Goal: Information Seeking & Learning: Learn about a topic

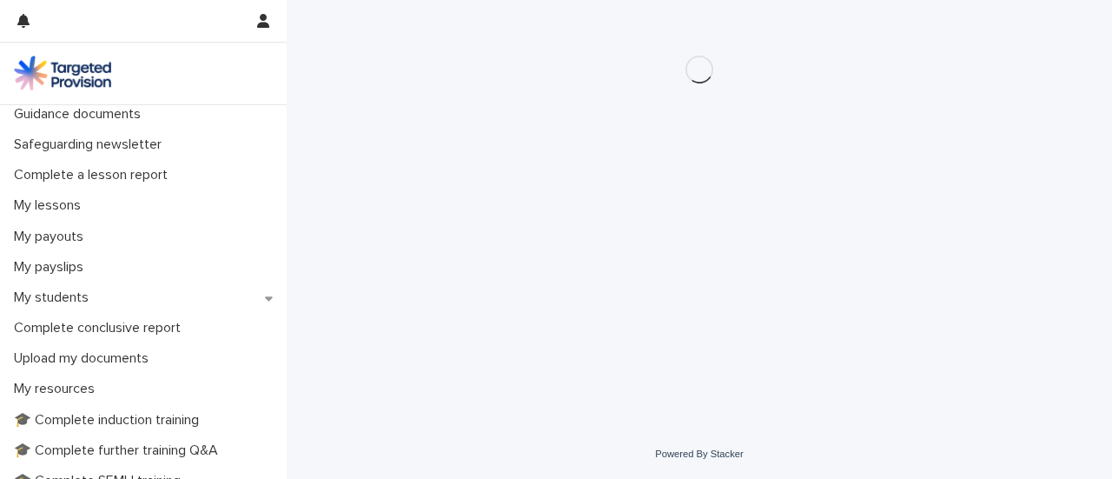
scroll to position [441, 0]
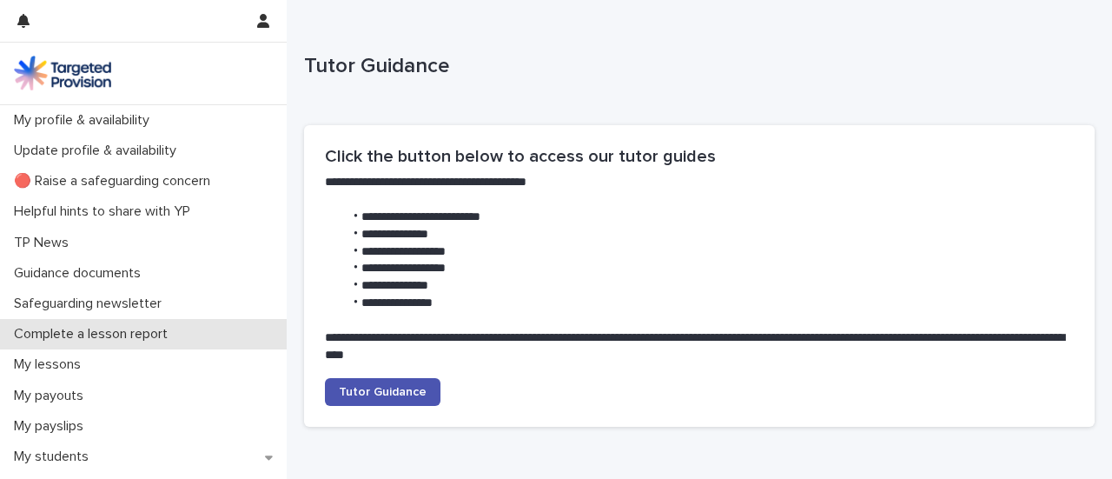
click at [108, 342] on p "Complete a lesson report" at bounding box center [94, 334] width 175 height 17
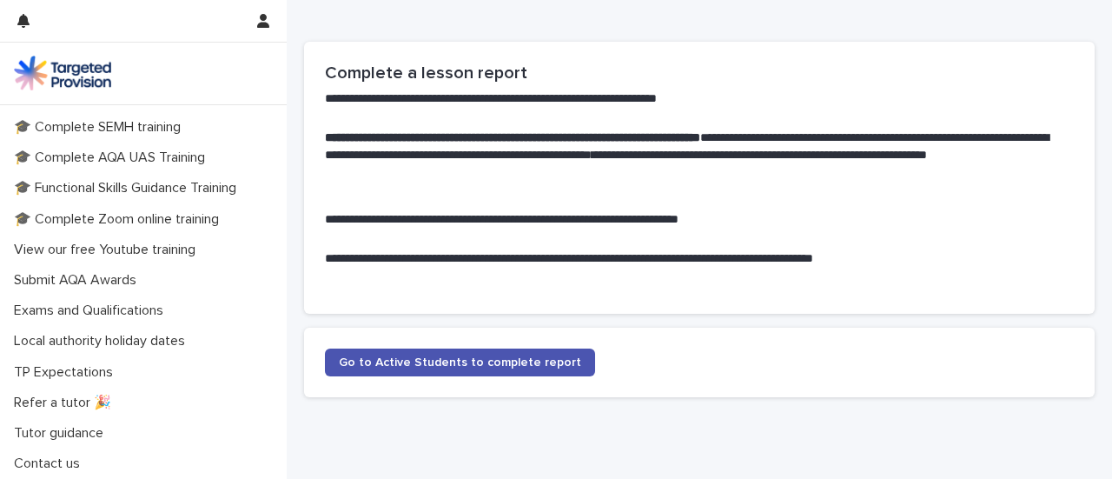
scroll to position [790, 0]
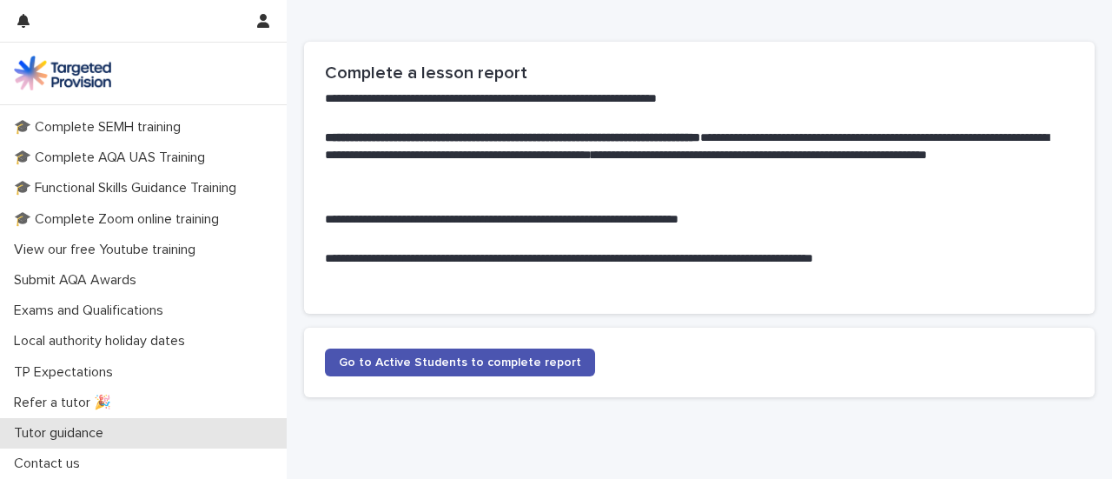
click at [117, 441] on p "Tutor guidance" at bounding box center [62, 433] width 110 height 17
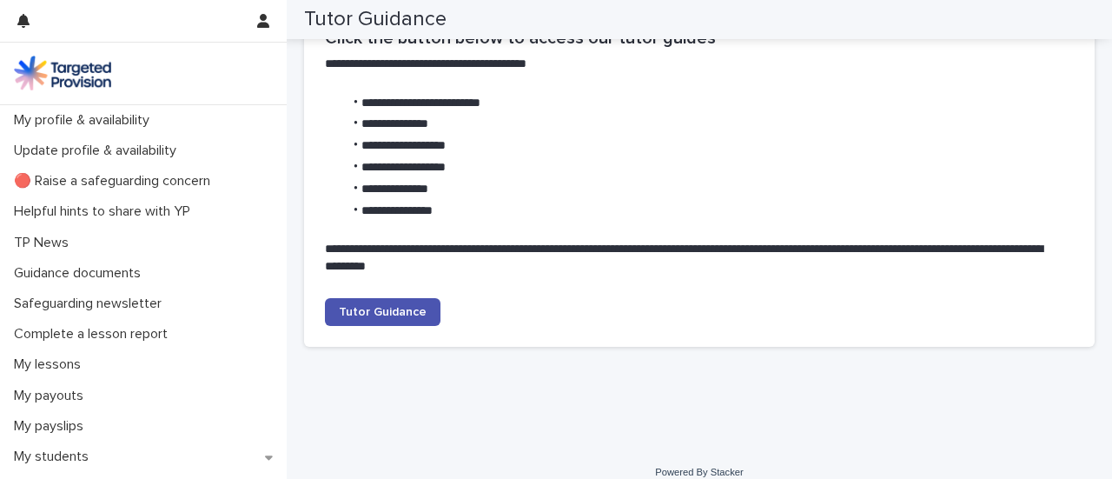
scroll to position [182, 0]
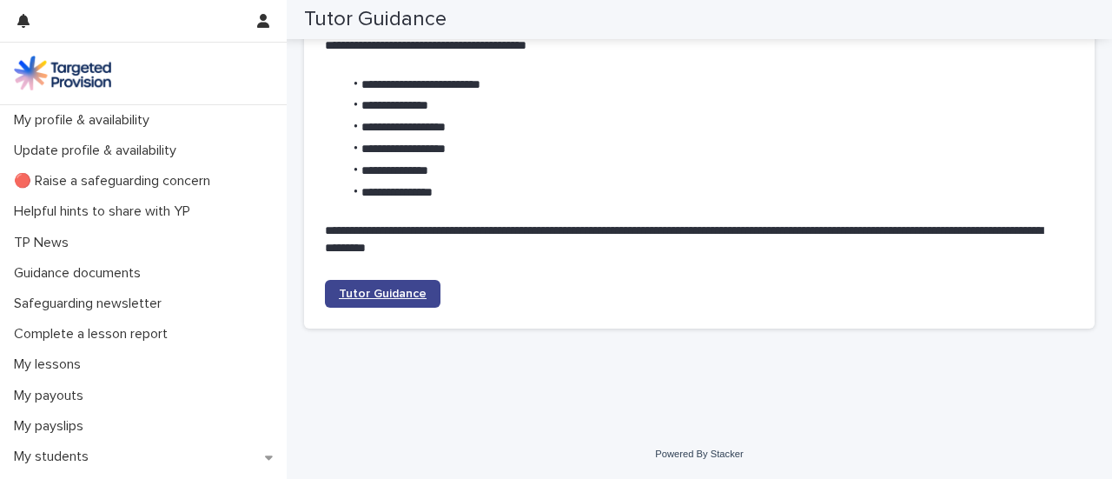
click at [415, 288] on span "Tutor Guidance" at bounding box center [383, 294] width 88 height 12
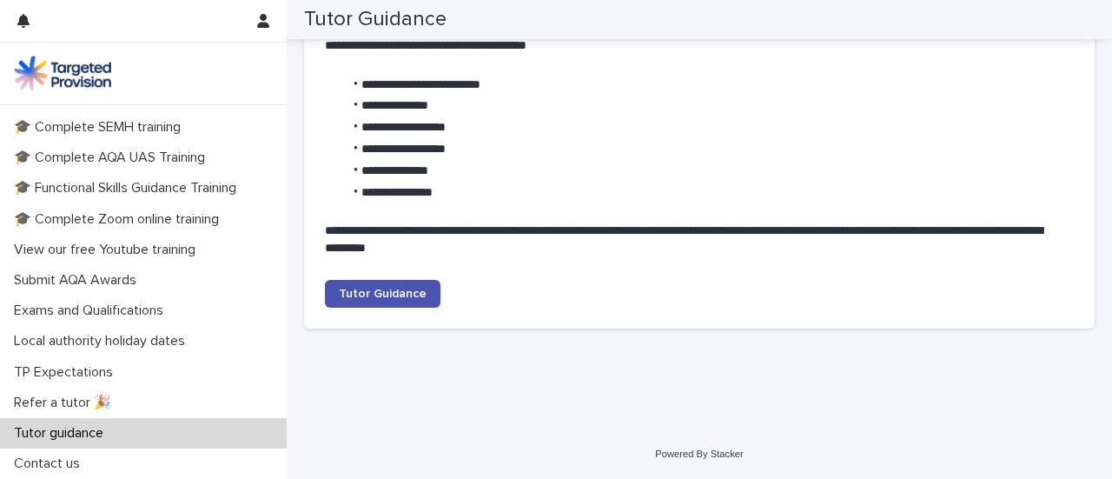
scroll to position [845, 0]
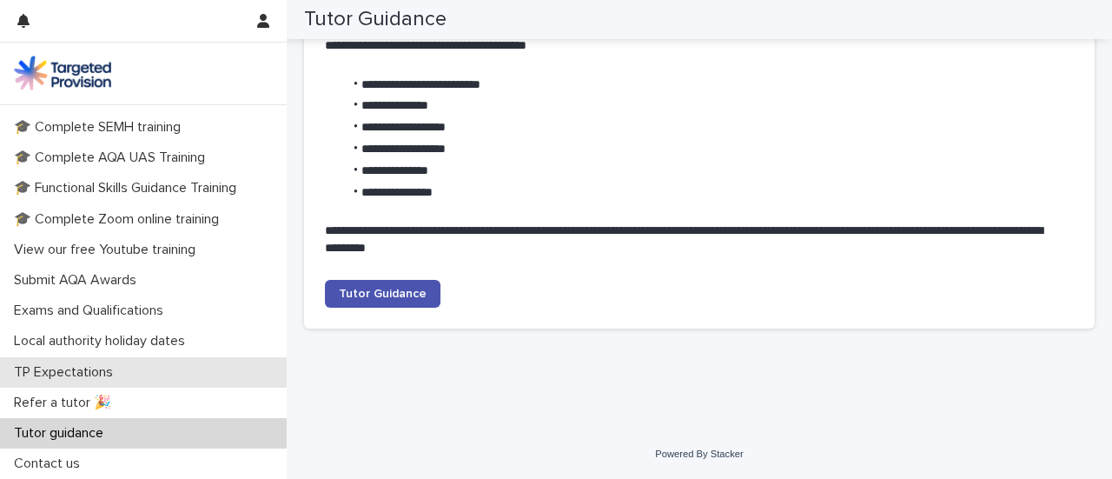
click at [90, 364] on p "TP Expectations" at bounding box center [67, 372] width 120 height 17
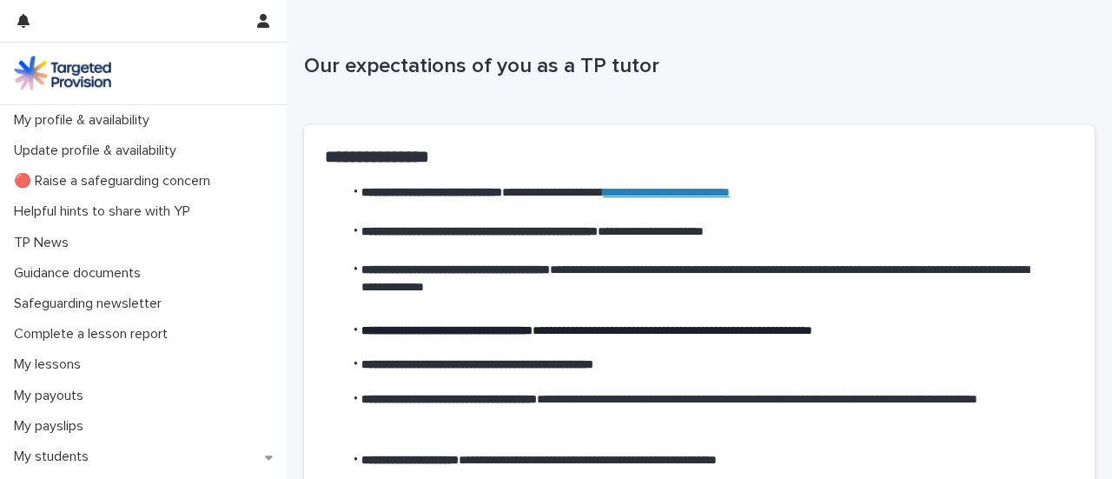
scroll to position [130, 0]
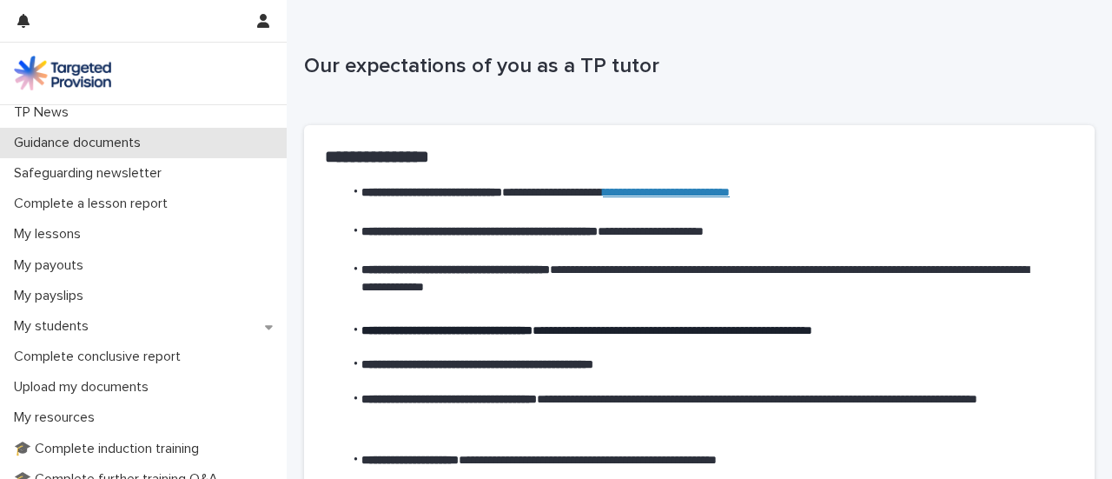
click at [105, 151] on p "Guidance documents" at bounding box center [81, 143] width 148 height 17
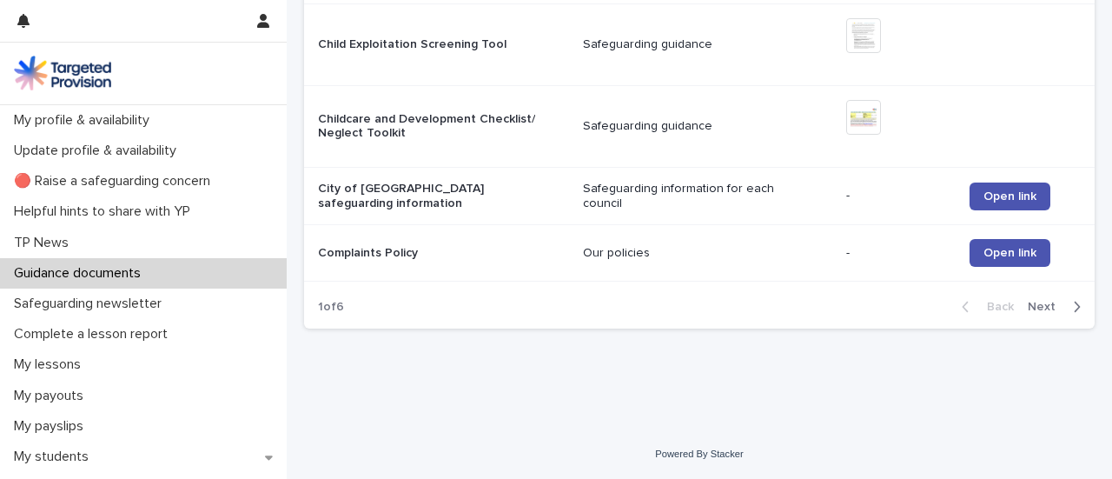
scroll to position [31, 0]
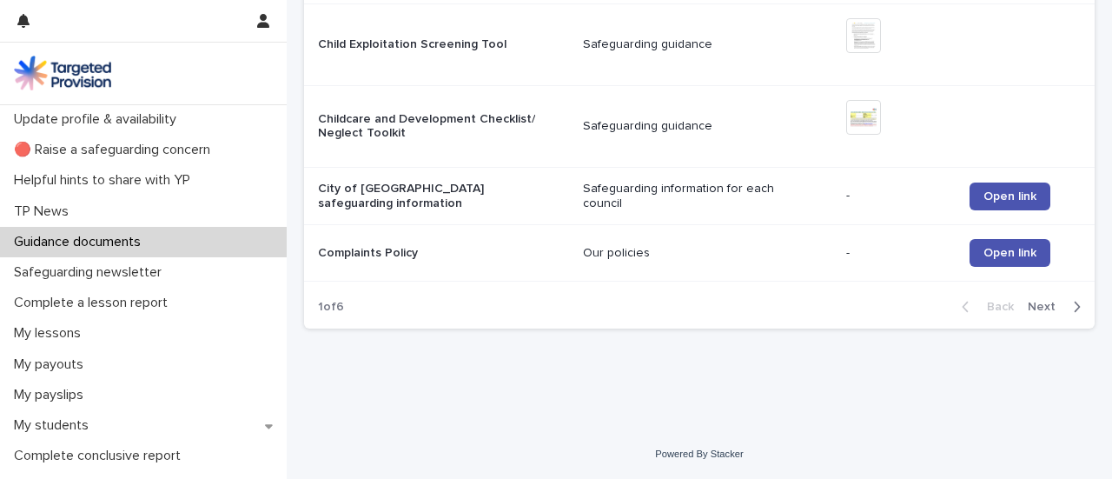
click at [1073, 301] on icon "button" at bounding box center [1077, 307] width 8 height 16
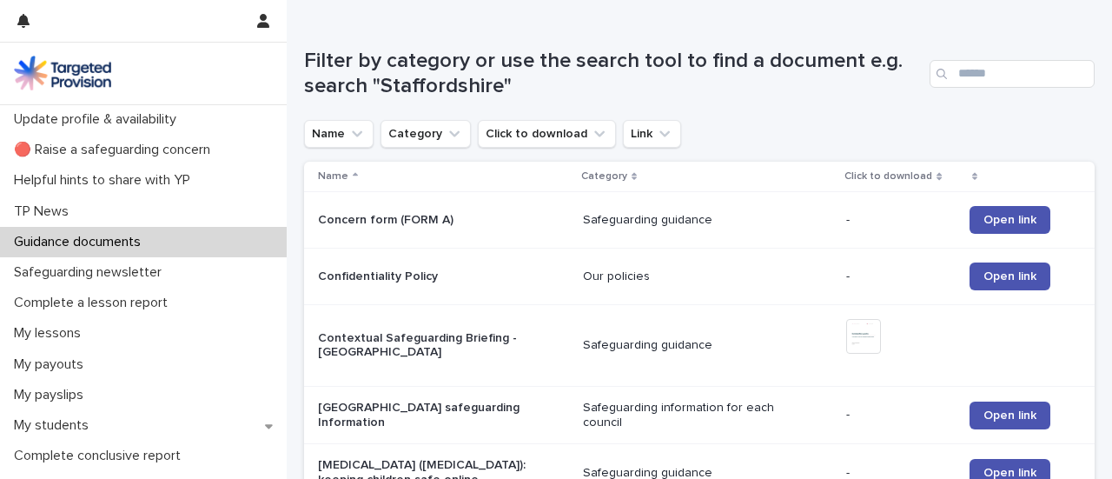
scroll to position [163, 0]
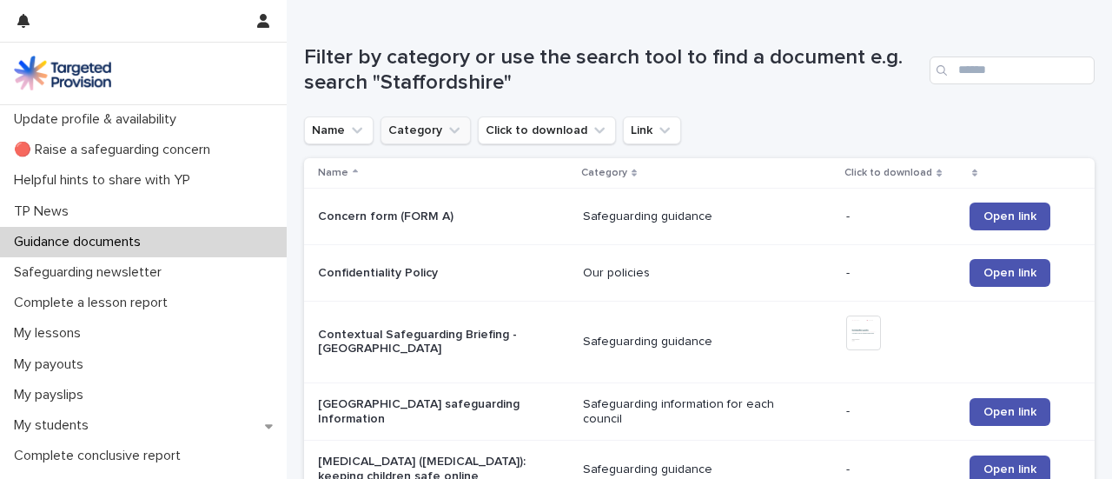
click at [466, 144] on button "Category" at bounding box center [425, 130] width 90 height 28
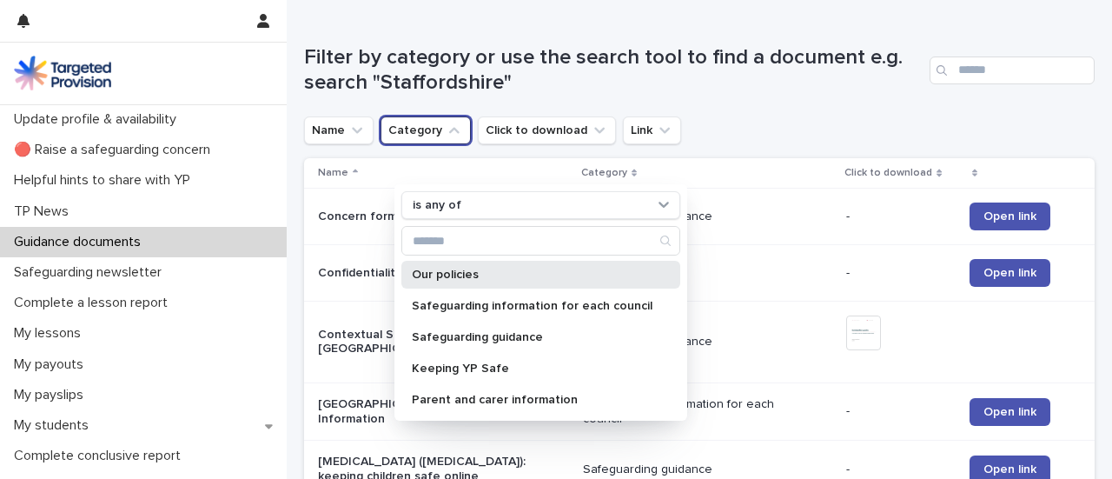
click at [476, 288] on div "Our policies" at bounding box center [540, 275] width 279 height 28
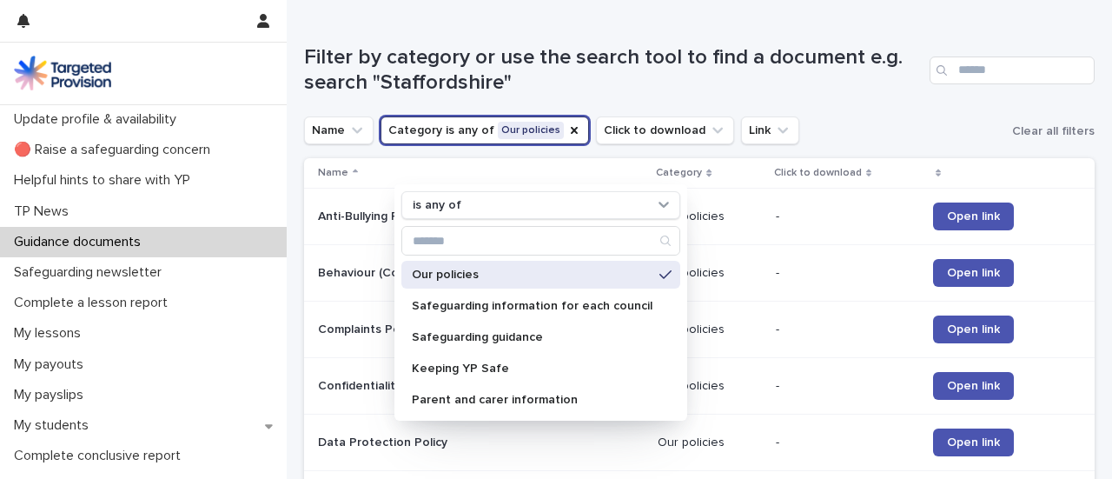
click at [1068, 36] on div "Filter by category or use the search tool to find a document e.g. search "Staff…" at bounding box center [699, 63] width 791 height 106
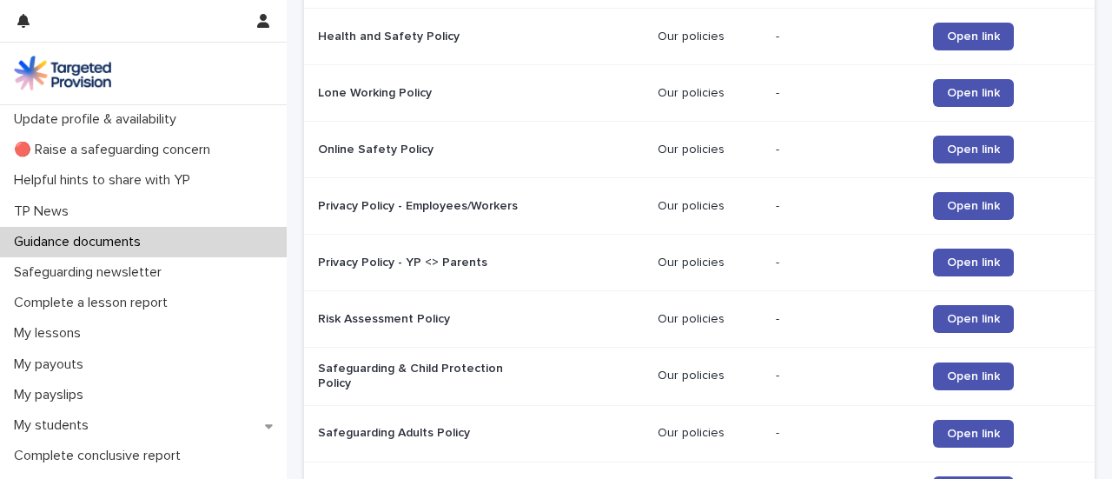
scroll to position [746, 0]
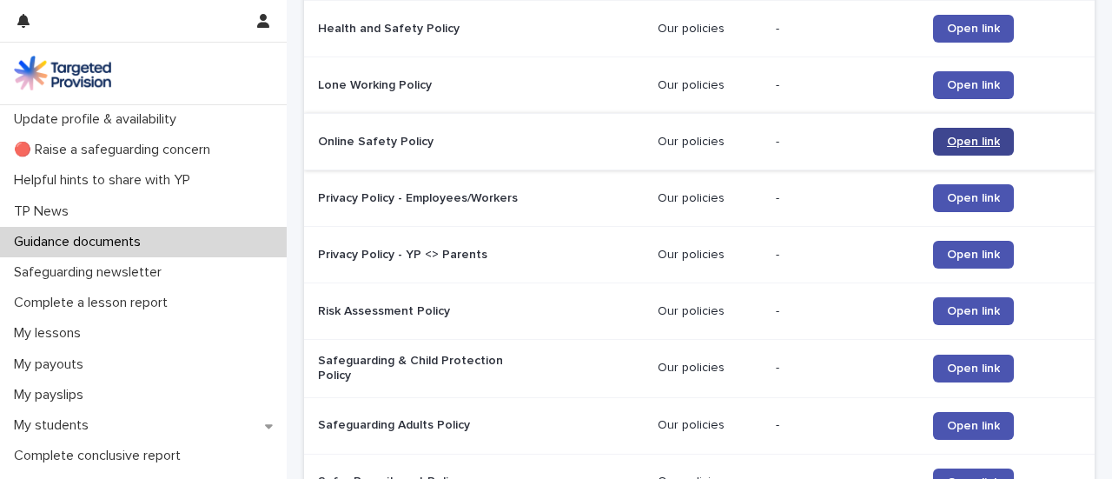
click at [947, 148] on span "Open link" at bounding box center [973, 142] width 53 height 12
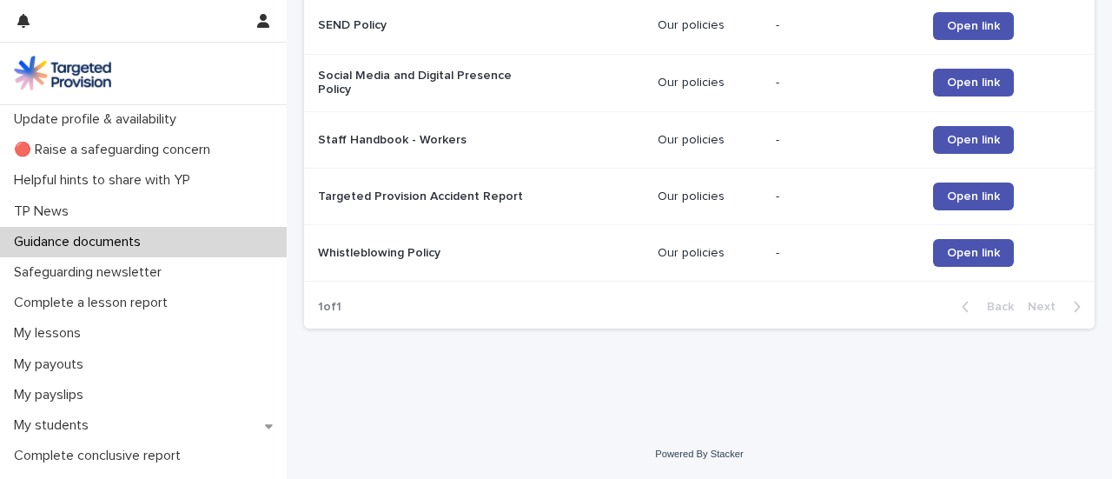
scroll to position [1362, 0]
click at [968, 146] on span "Open link" at bounding box center [973, 140] width 53 height 12
